Goal: Check status: Check status

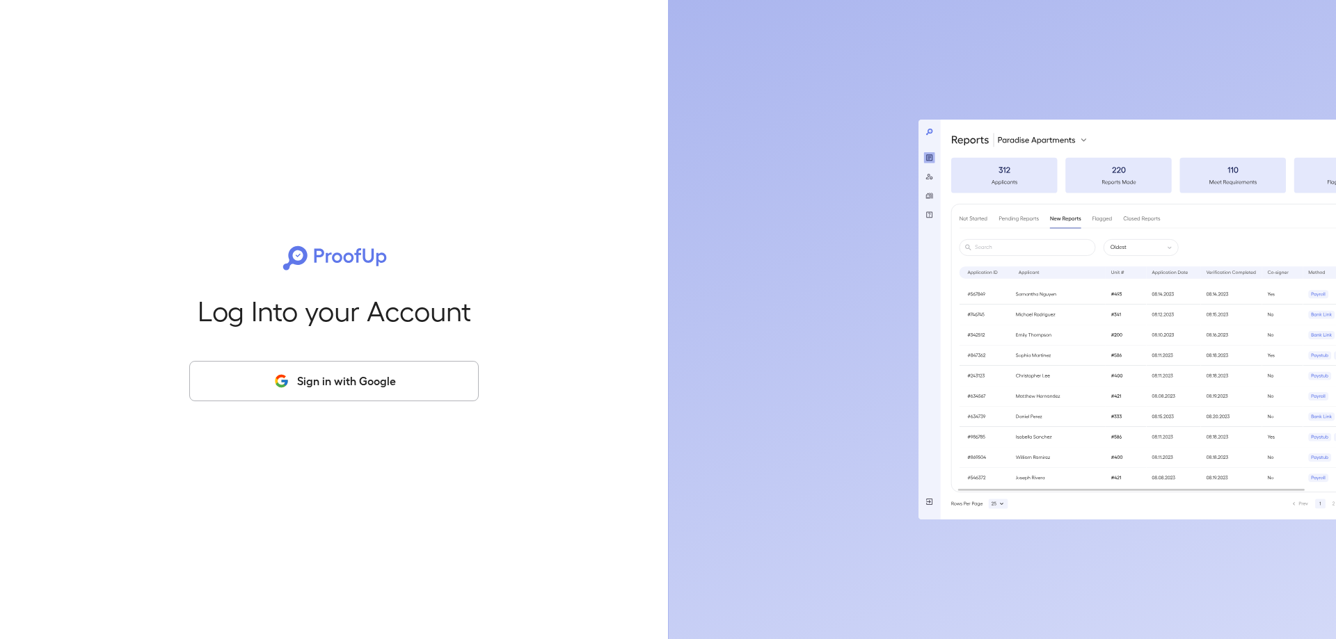
click at [380, 388] on button "Sign in with Google" at bounding box center [333, 381] width 289 height 40
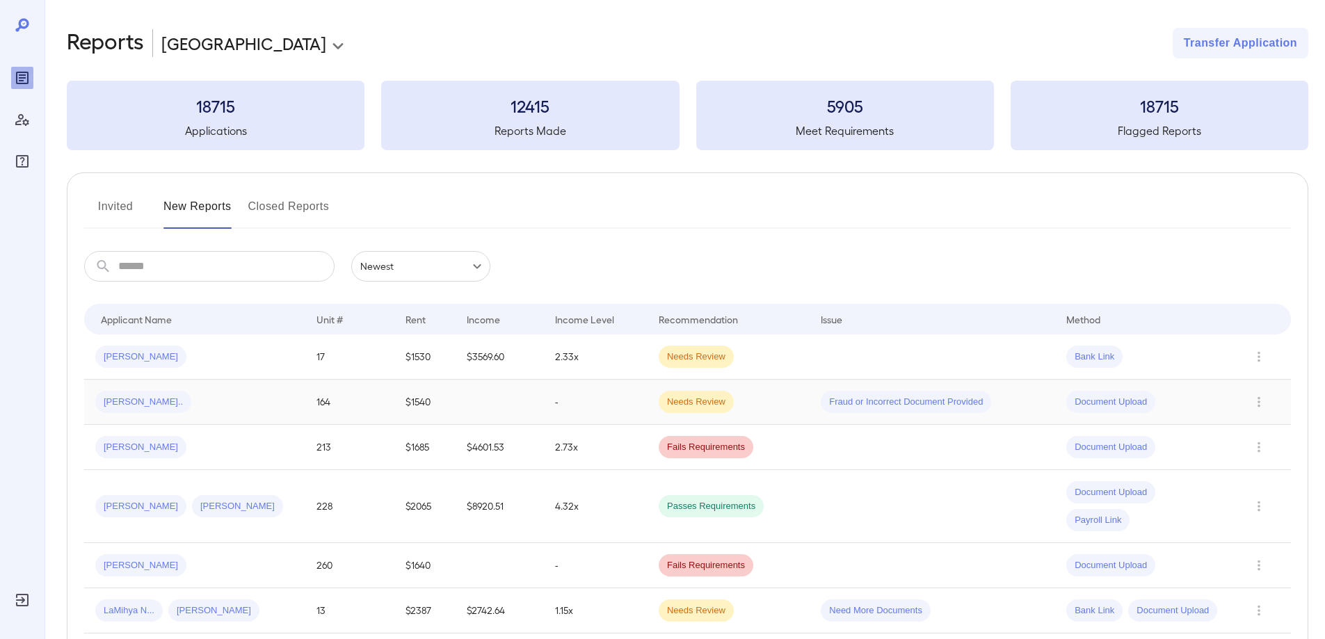
click at [139, 403] on span "Markia C..." at bounding box center [143, 402] width 96 height 13
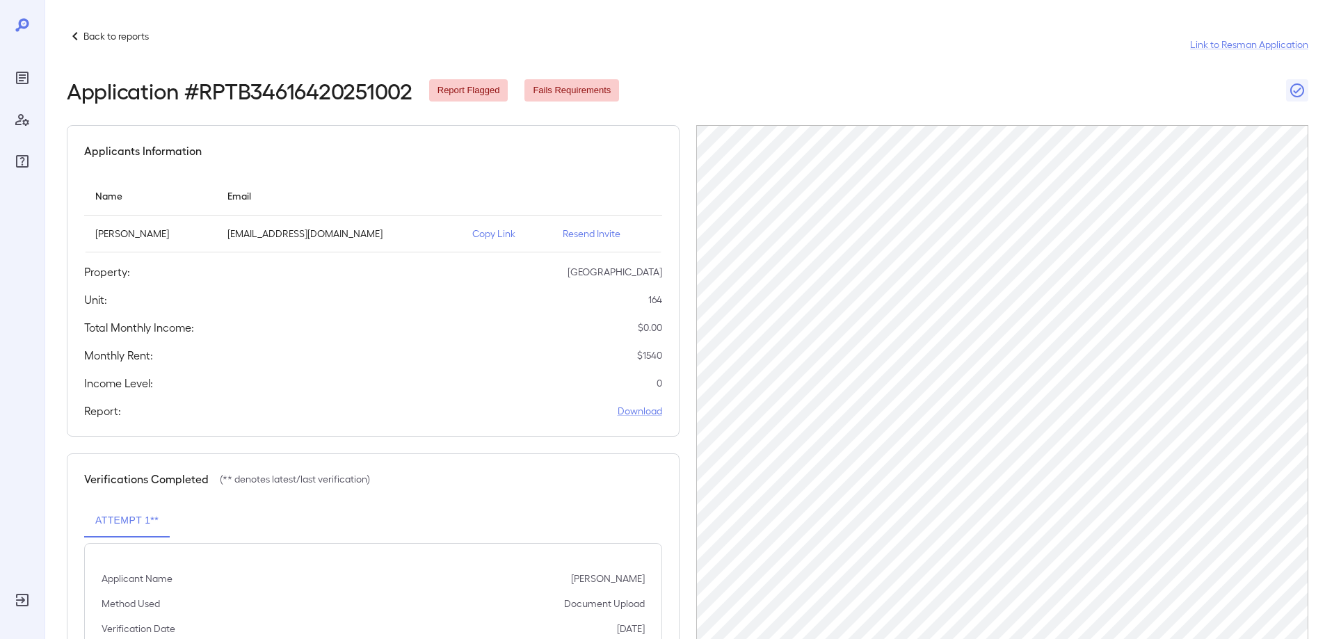
scroll to position [134, 0]
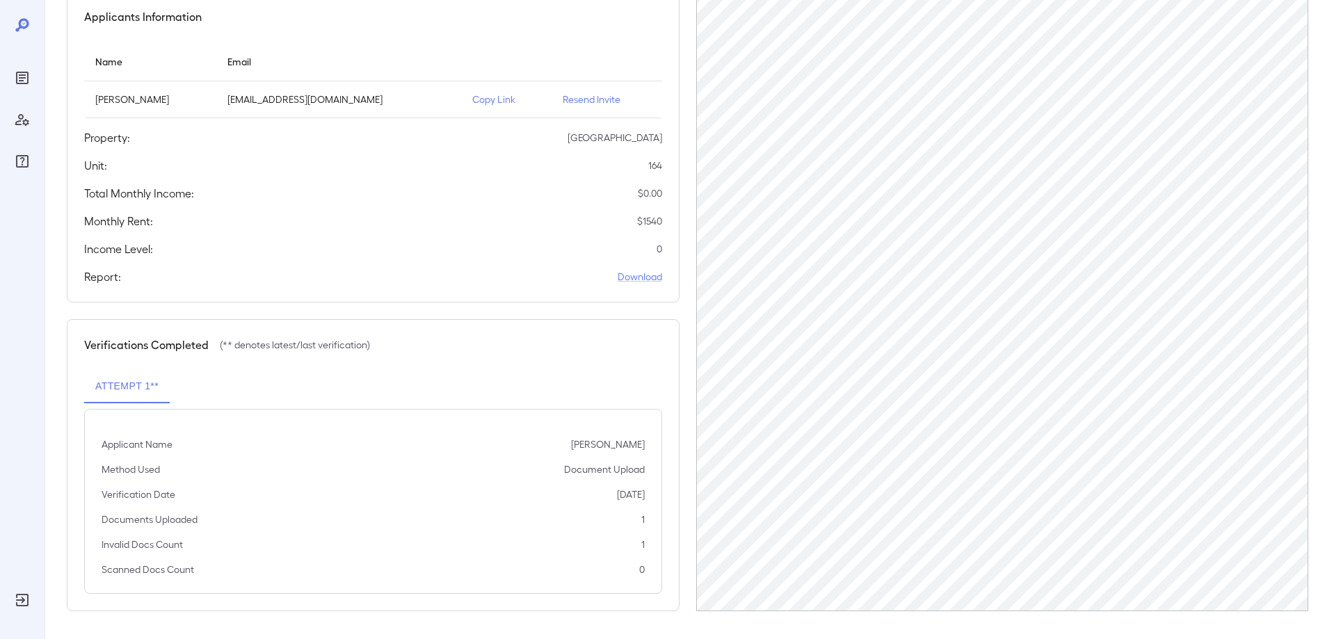
click at [147, 520] on p "Documents Uploaded" at bounding box center [150, 520] width 96 height 14
click at [266, 352] on div "Verifications Completed (** denotes latest/last verification)" at bounding box center [373, 345] width 578 height 17
drag, startPoint x: 473, startPoint y: 471, endPoint x: 424, endPoint y: 471, distance: 48.7
click at [472, 471] on div "Method Used Document Upload" at bounding box center [373, 470] width 543 height 14
